Goal: Task Accomplishment & Management: Use online tool/utility

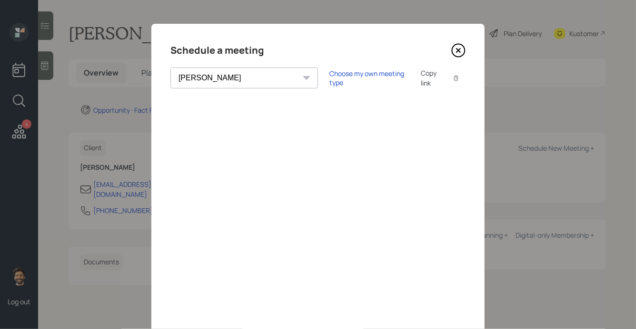
click at [211, 75] on select "Theresa Spinello Matthew Burke Xavier Ross Eitan Bar-David Ian Yamey Trevor Nel…" at bounding box center [244, 78] width 148 height 21
select select "f14b762f-c7c2-4b89-9227-8fa891345eea"
click at [170, 68] on select "Theresa Spinello Matthew Burke Xavier Ross Eitan Bar-David Ian Yamey Trevor Nel…" at bounding box center [244, 78] width 148 height 21
click at [458, 53] on icon at bounding box center [458, 50] width 14 height 14
